Goal: Use online tool/utility: Utilize a website feature to perform a specific function

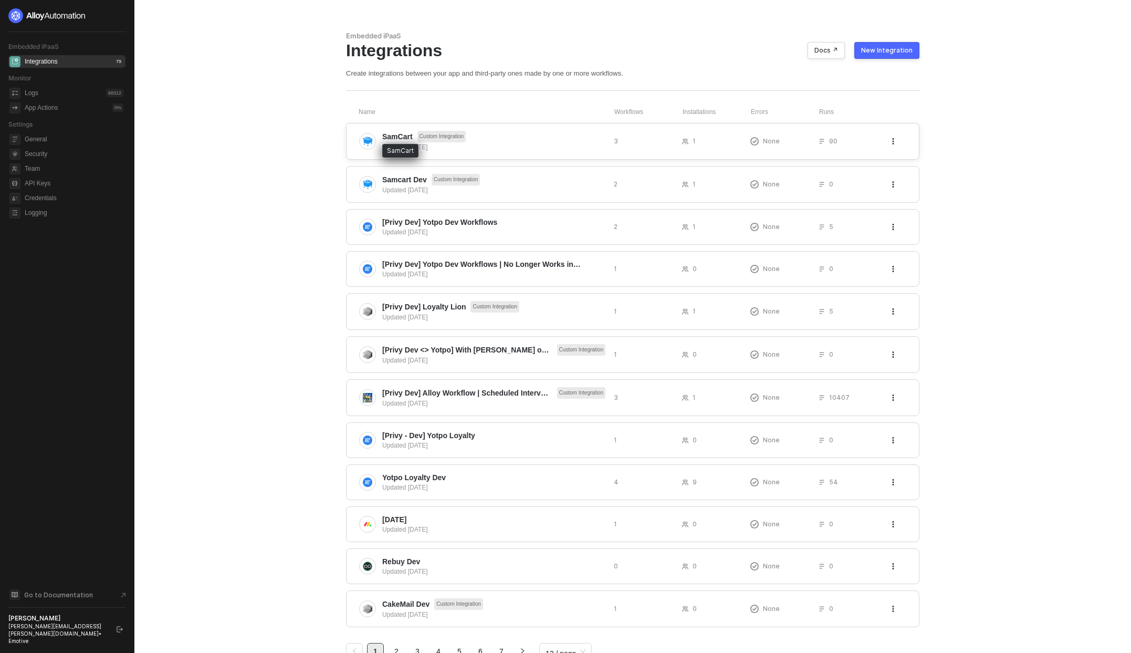
click at [395, 133] on span "SamCart" at bounding box center [397, 136] width 30 height 11
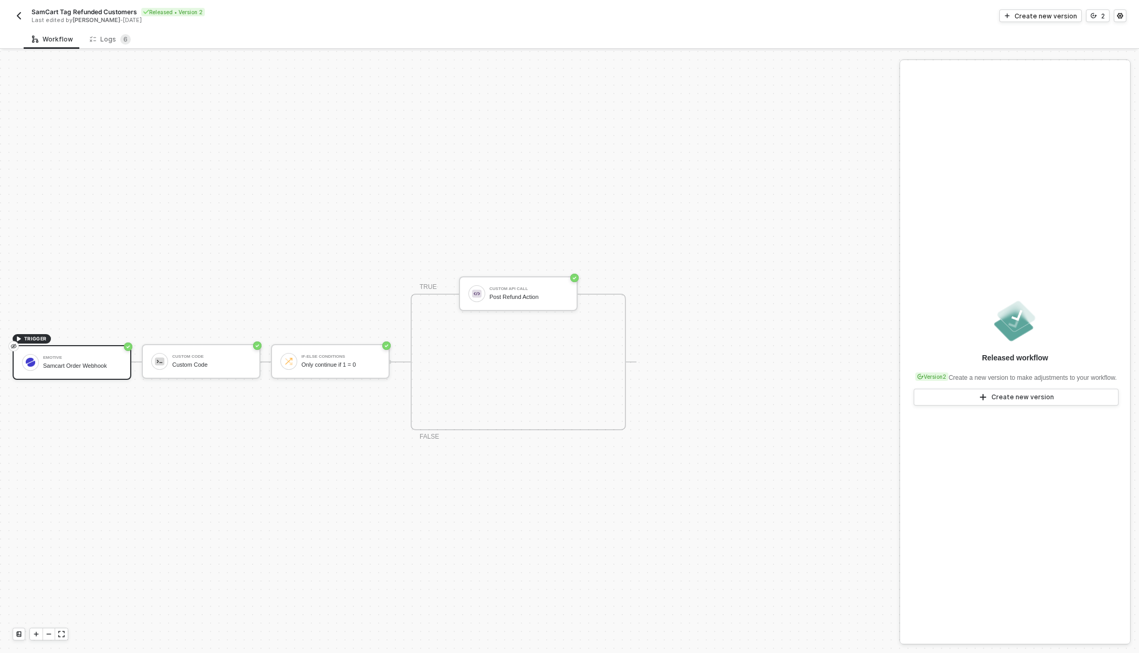
scroll to position [19, 0]
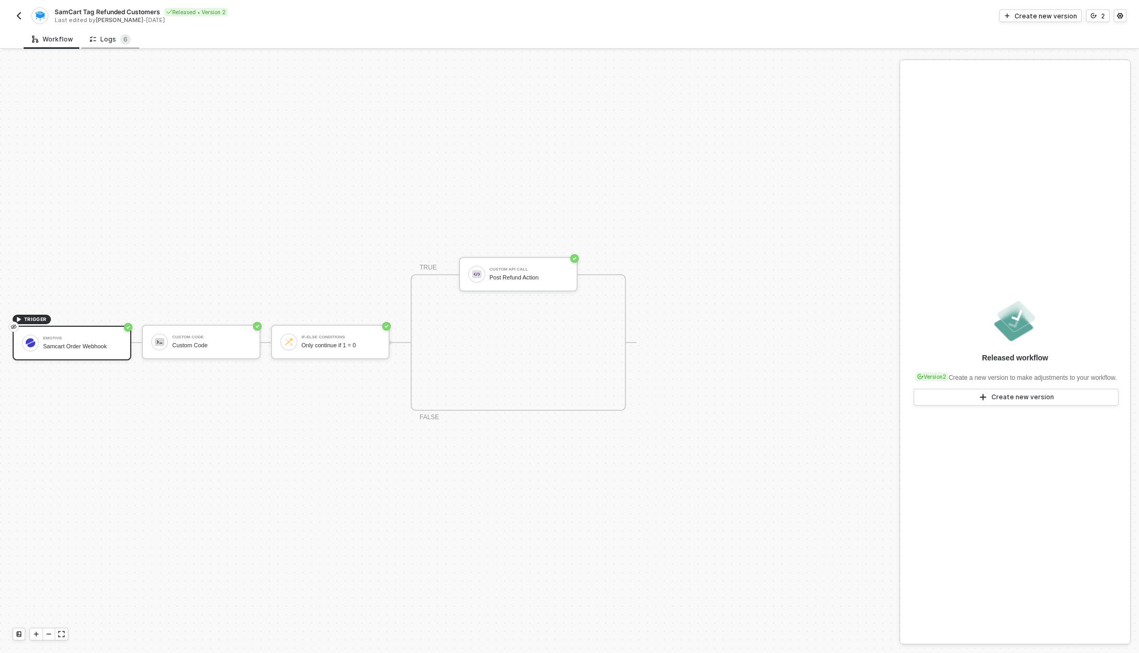
click at [96, 41] on div "Logs 6" at bounding box center [110, 39] width 41 height 11
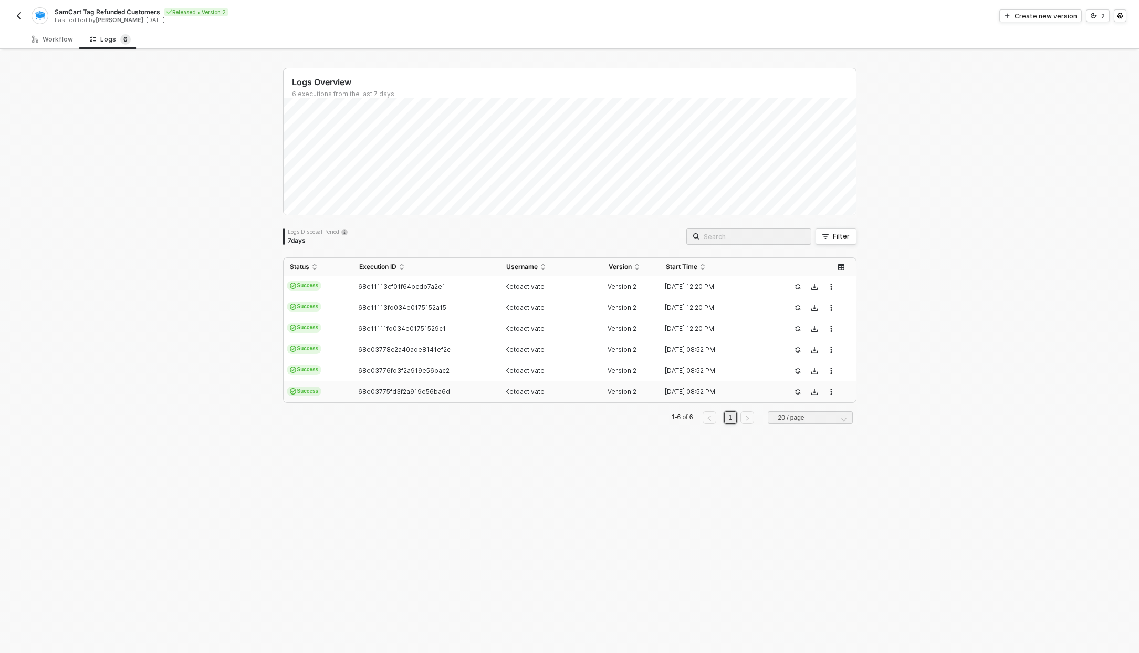
click at [487, 397] on td "68e03775fd3f2a919e56ba6d" at bounding box center [426, 391] width 147 height 21
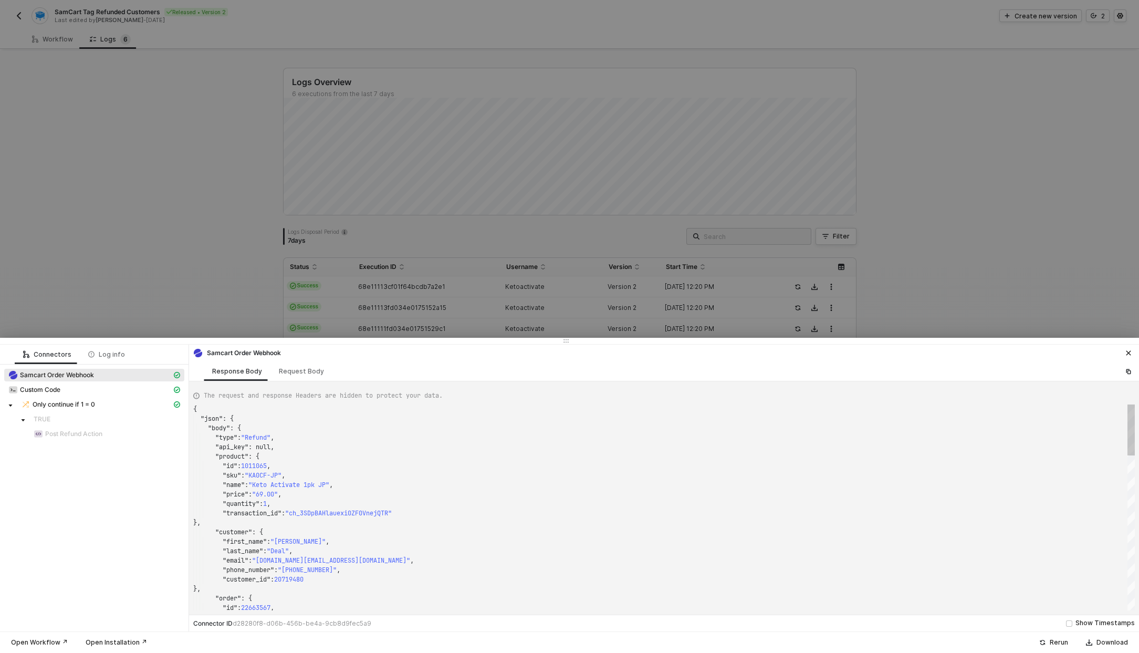
scroll to position [95, 0]
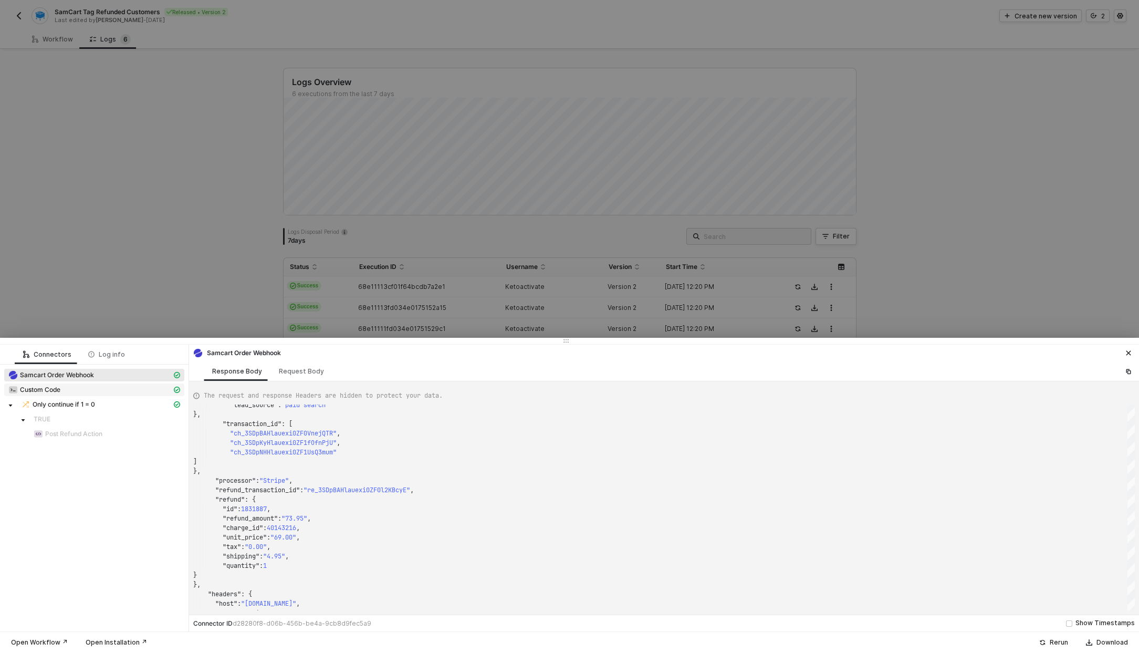
click at [140, 388] on div "Custom Code" at bounding box center [89, 389] width 163 height 9
type textarea "{ "json": { "phone_number": "+15615776084", "platform": "alloy", "source": "Sam…"
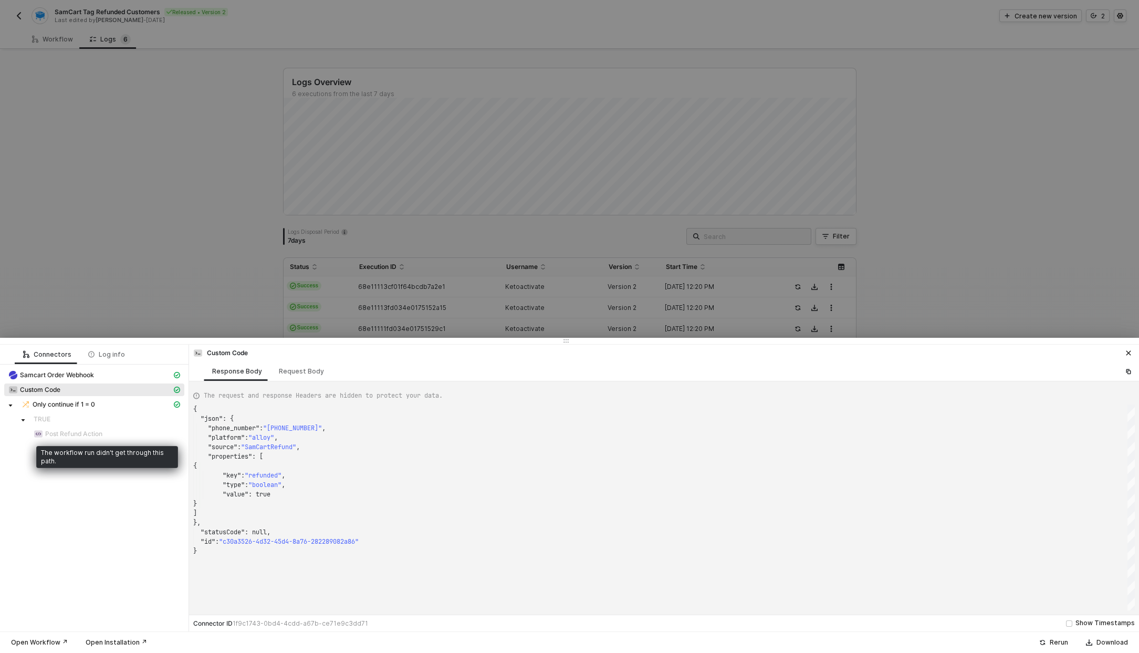
click at [62, 433] on span "Post Refund Action" at bounding box center [73, 434] width 57 height 8
click at [1127, 352] on icon "icon-close" at bounding box center [1128, 353] width 6 height 6
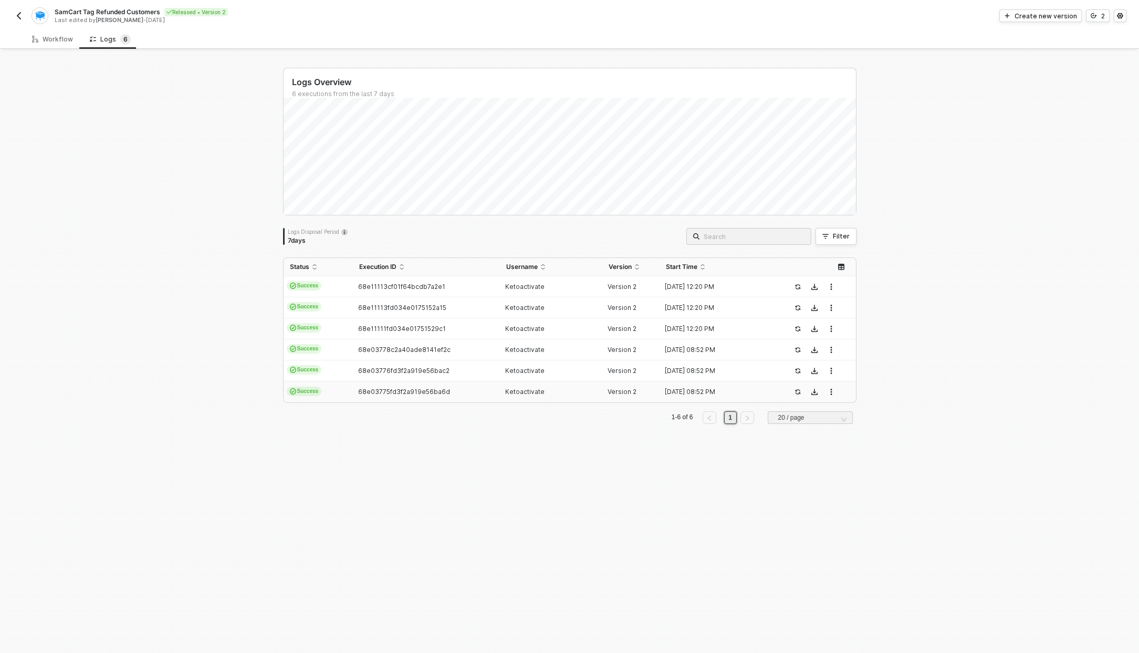
click at [15, 14] on img "button" at bounding box center [19, 16] width 8 height 8
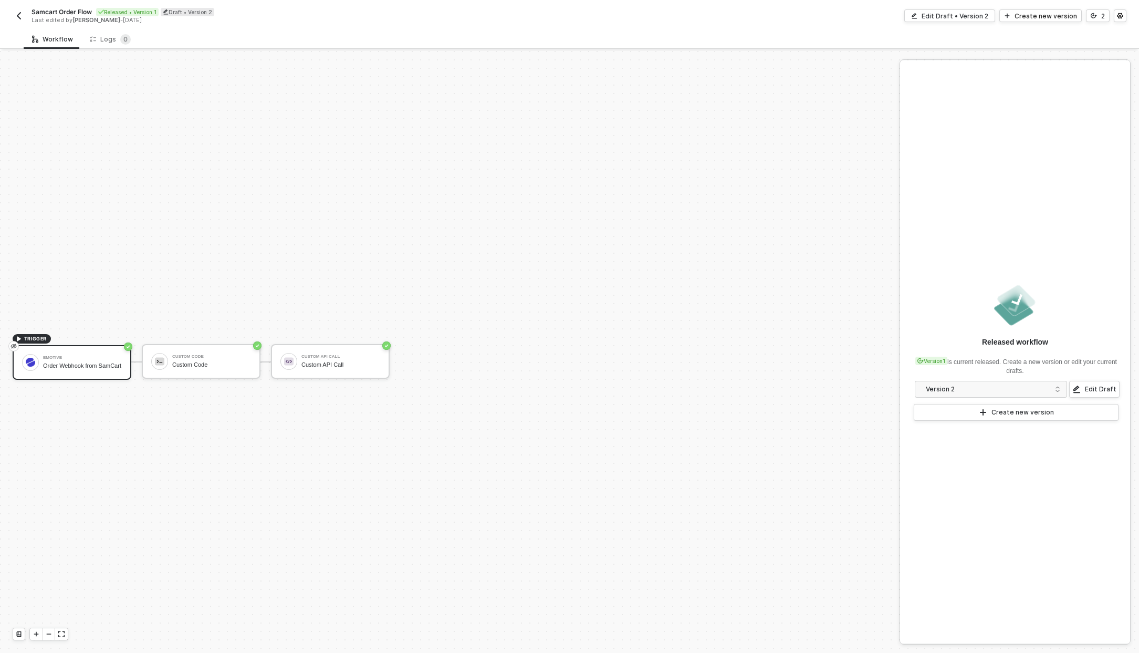
scroll to position [19, 0]
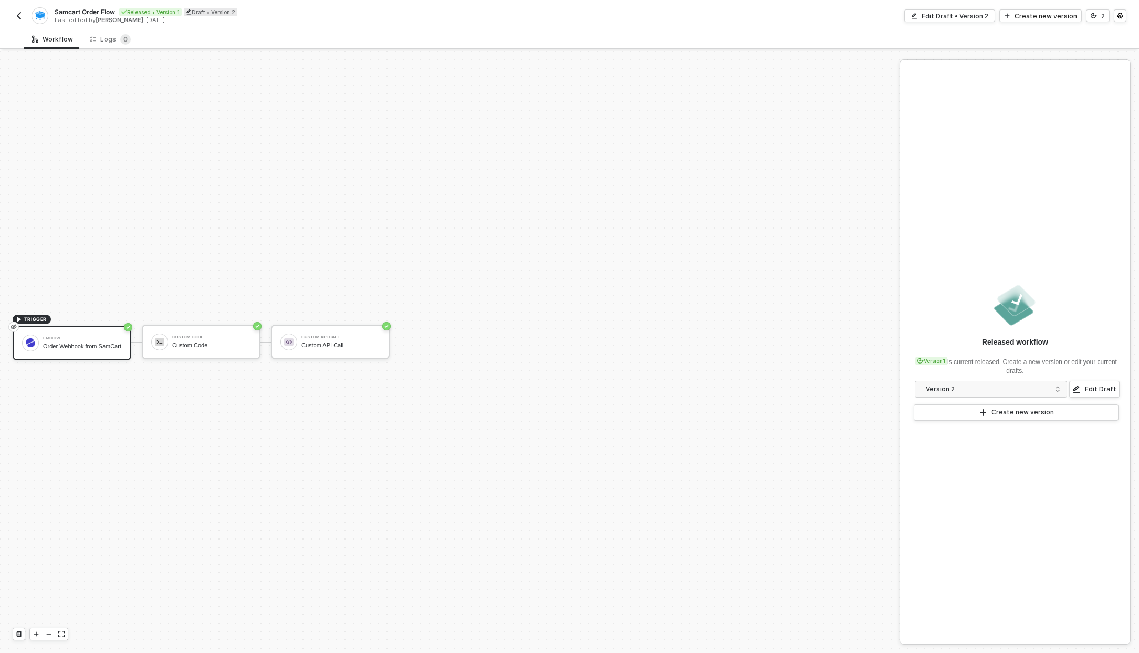
click at [19, 15] on img "button" at bounding box center [19, 16] width 8 height 8
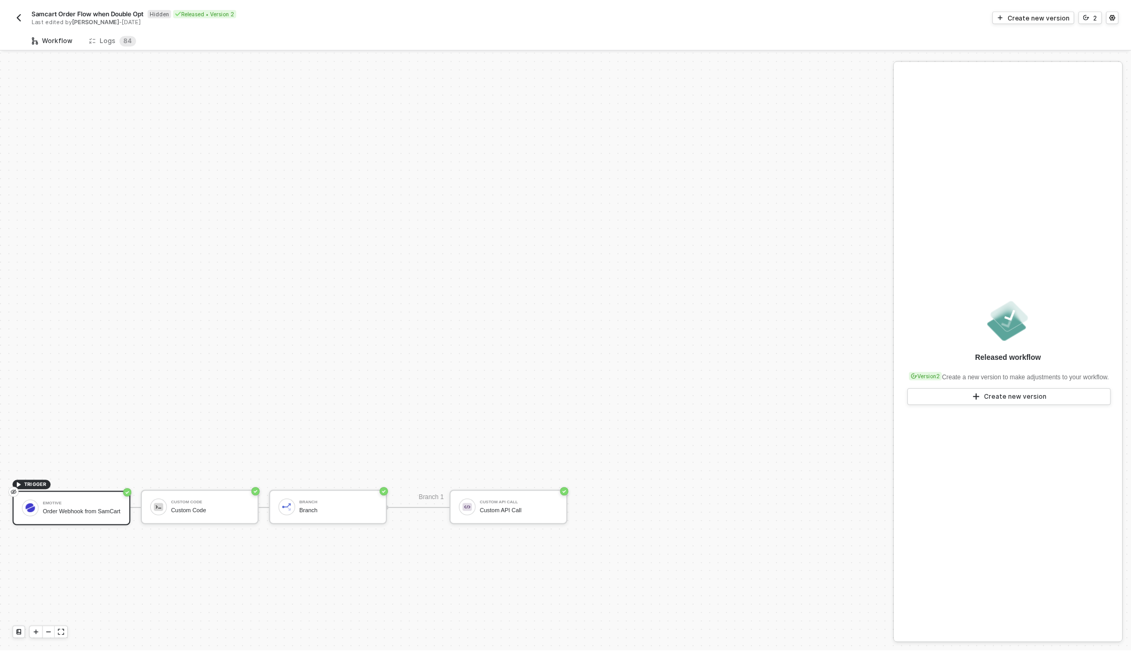
scroll to position [229, 0]
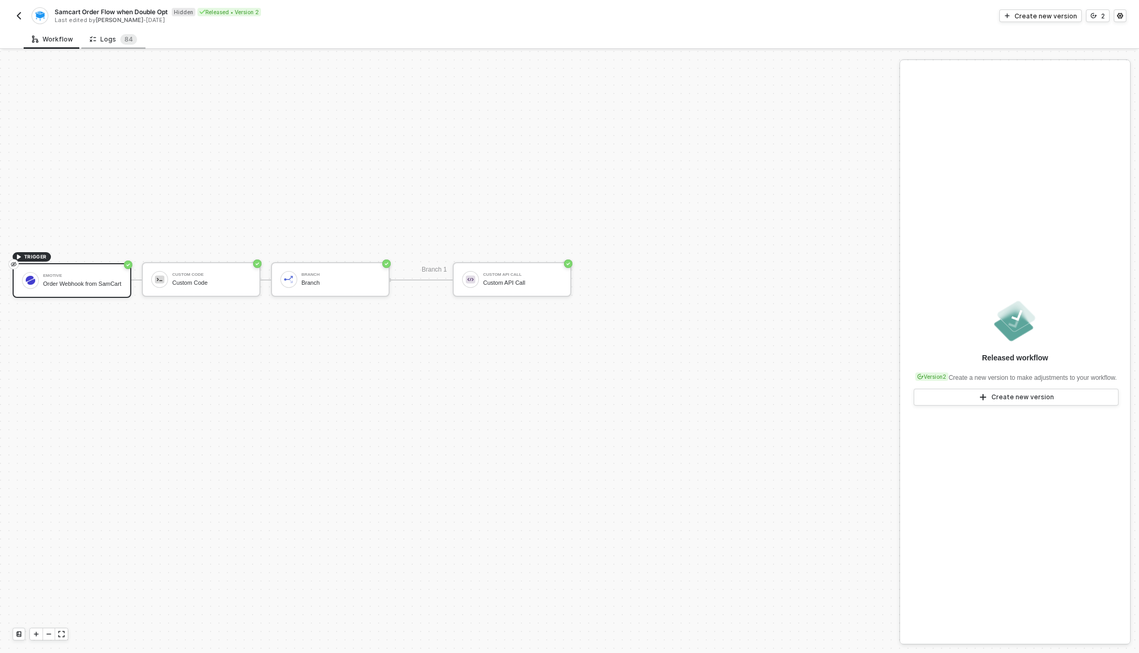
click at [114, 43] on div "Logs 8 4" at bounding box center [113, 39] width 47 height 11
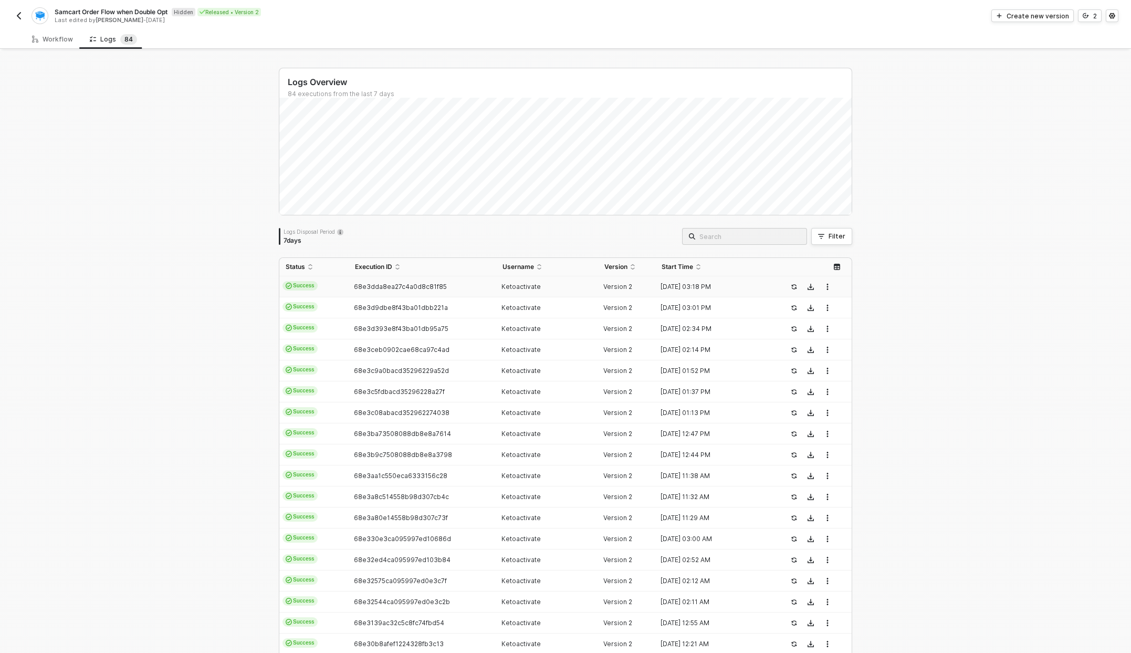
click at [374, 290] on td "68e3dda8ea27c4a0d8c81f85" at bounding box center [422, 286] width 147 height 21
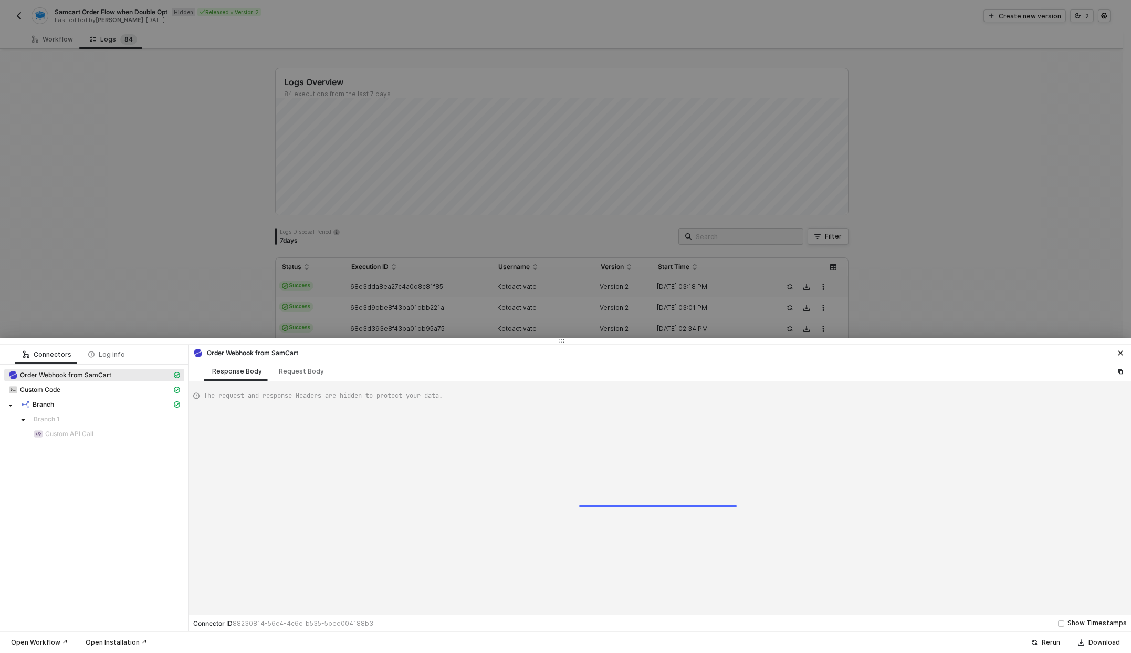
scroll to position [95, 0]
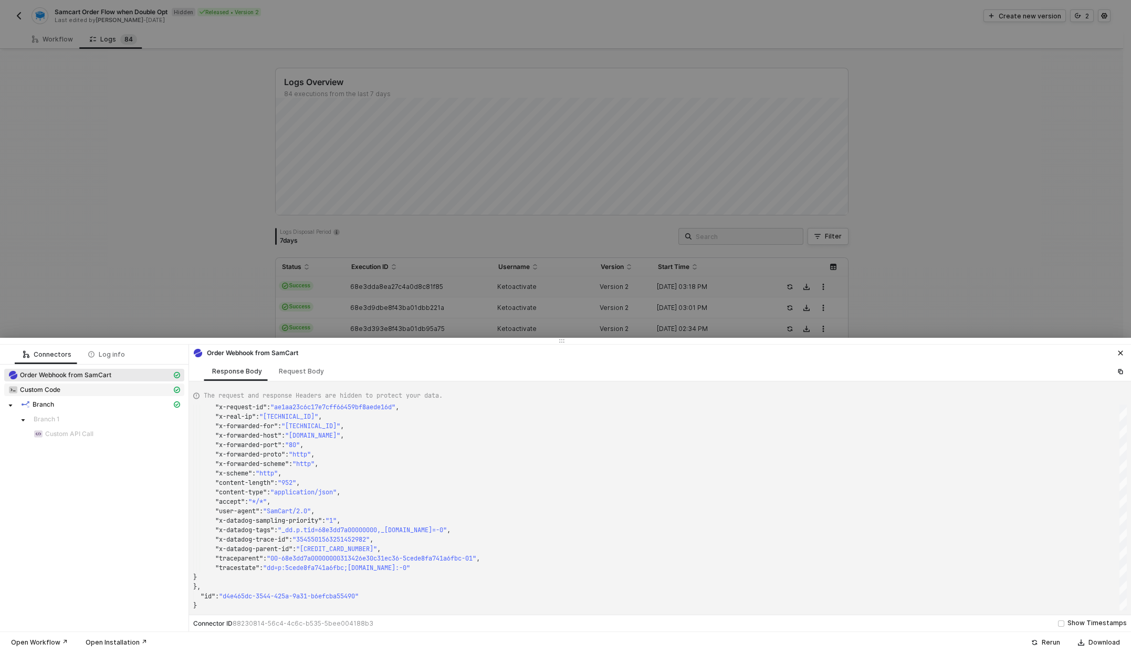
click at [50, 384] on span "Custom Code" at bounding box center [94, 389] width 180 height 13
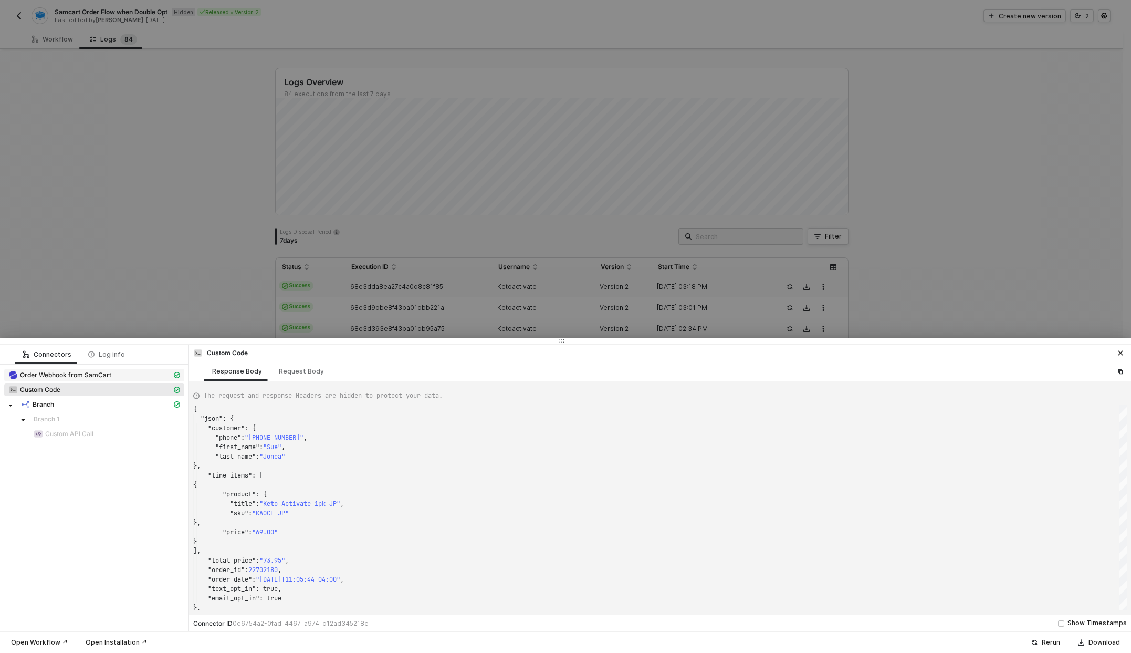
click at [115, 377] on div "Order Webhook from SamCart" at bounding box center [89, 374] width 163 height 9
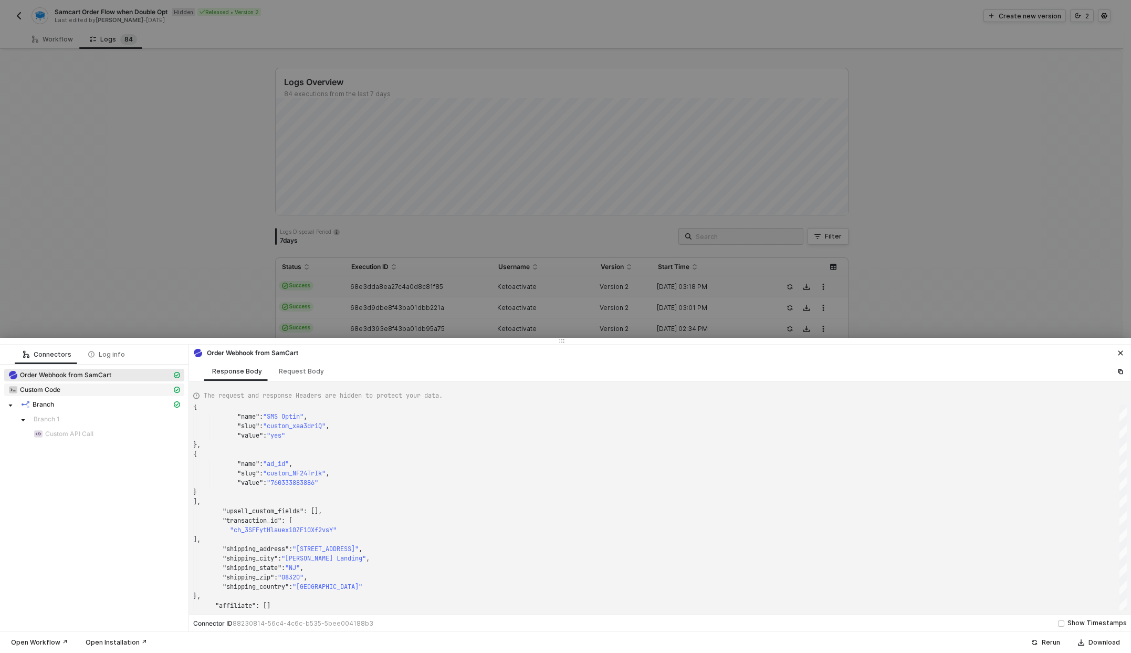
click at [128, 385] on div "Custom Code" at bounding box center [89, 389] width 163 height 9
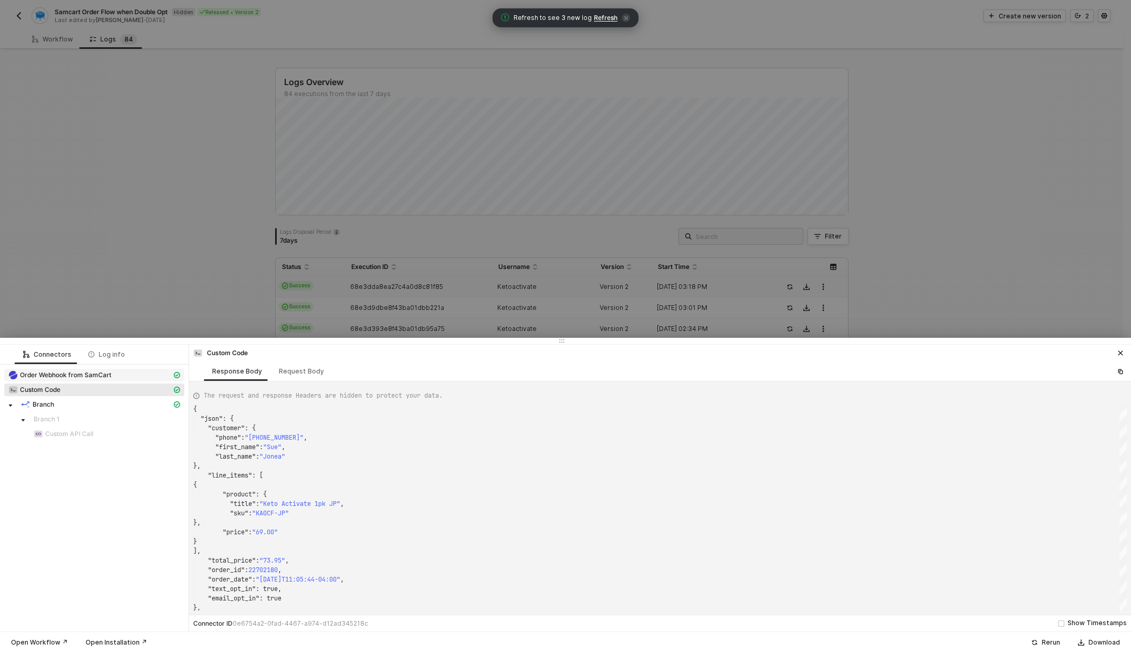
click at [64, 377] on span "Order Webhook from SamCart" at bounding box center [65, 375] width 91 height 8
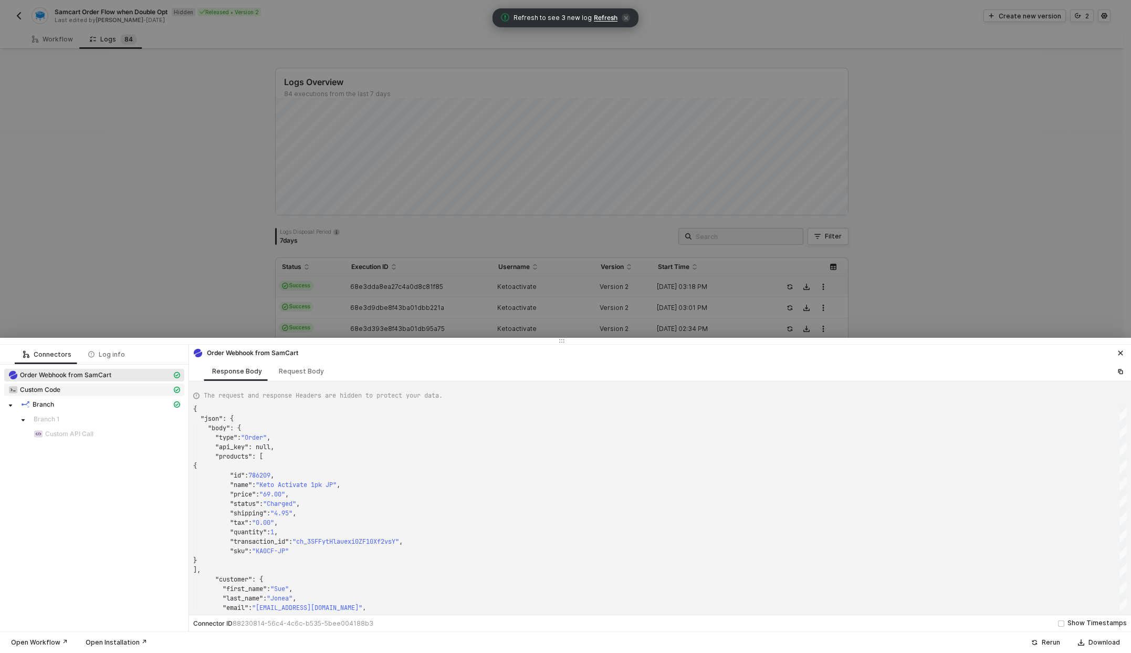
click at [58, 394] on span "Custom Code" at bounding box center [94, 389] width 180 height 13
type textarea "{ "json": { "customer": { "phone": "+16094056882", "first_name": "Sue", "last_n…"
